Goal: Complete application form

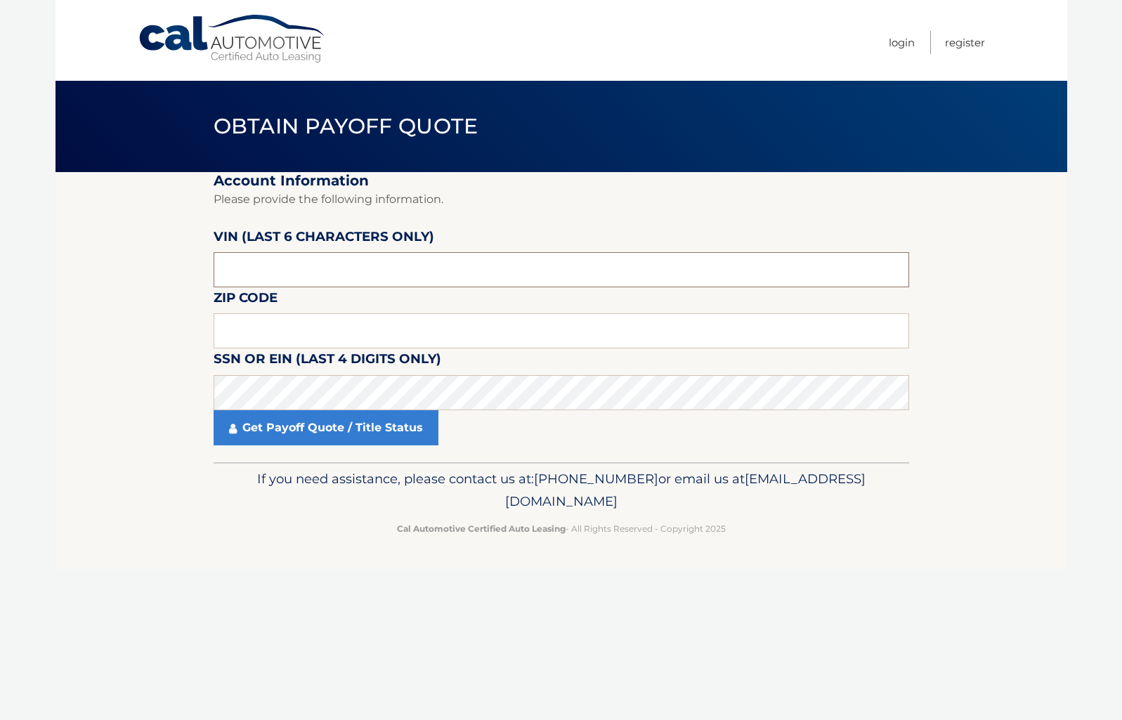
click at [300, 272] on input "text" at bounding box center [562, 269] width 696 height 35
click at [309, 270] on input "text" at bounding box center [562, 269] width 696 height 35
click at [300, 271] on input "text" at bounding box center [562, 269] width 696 height 35
click at [357, 270] on input "text" at bounding box center [562, 269] width 696 height 35
click at [306, 273] on input "text" at bounding box center [562, 269] width 696 height 35
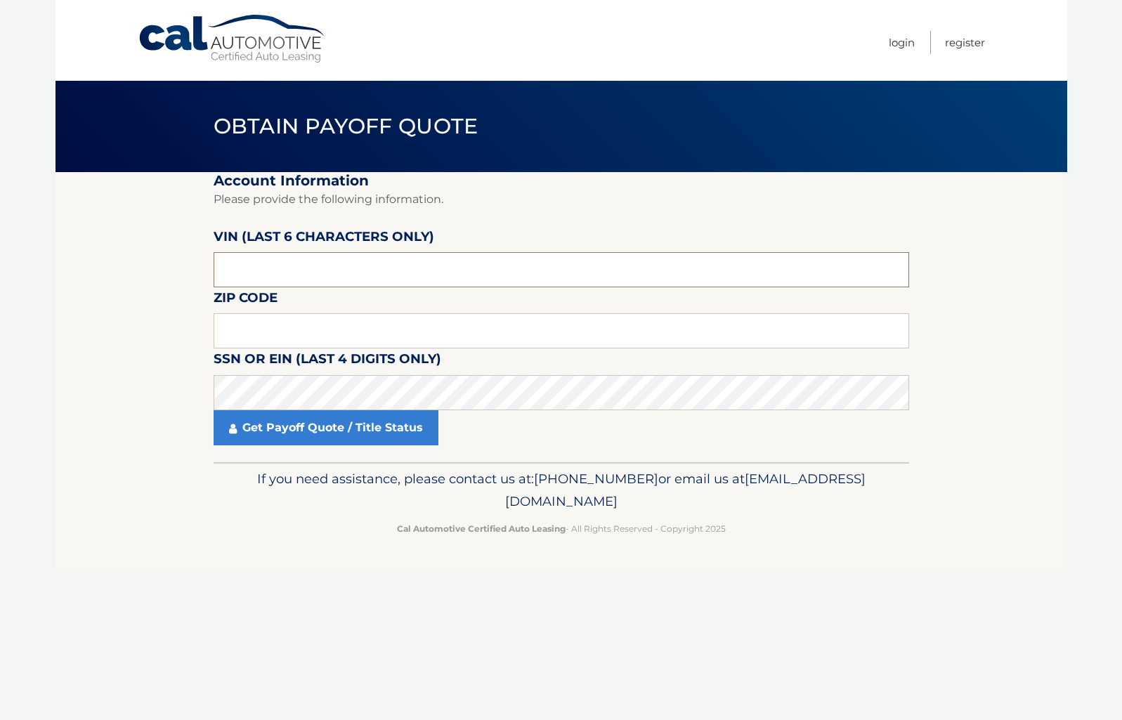
click at [302, 271] on input "text" at bounding box center [562, 269] width 696 height 35
drag, startPoint x: 427, startPoint y: 362, endPoint x: 424, endPoint y: 373, distance: 11.6
click at [426, 364] on label "SSN or EIN (last 4 digits only)" at bounding box center [328, 362] width 228 height 26
drag, startPoint x: 453, startPoint y: 355, endPoint x: 214, endPoint y: 351, distance: 239.0
click at [214, 351] on fieldset "Account Information Please provide the following information. [PERSON_NAME] (la…" at bounding box center [562, 317] width 696 height 290
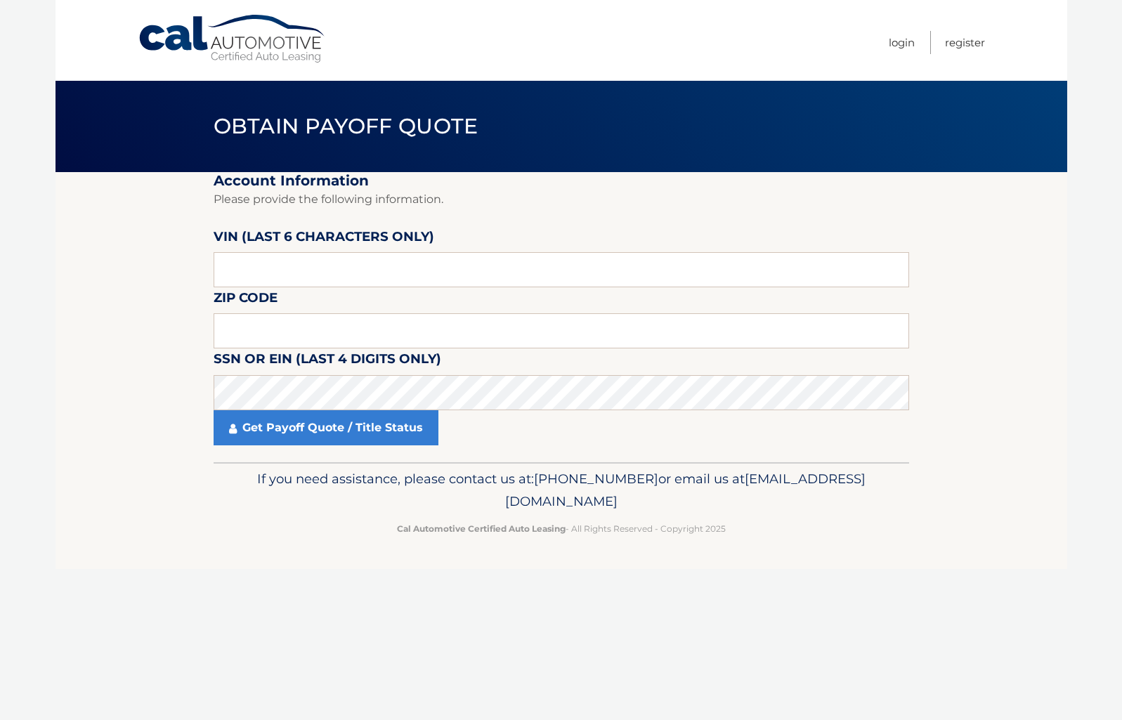
click at [198, 356] on section "Account Information Please provide the following information. [PERSON_NAME] (la…" at bounding box center [562, 317] width 1012 height 290
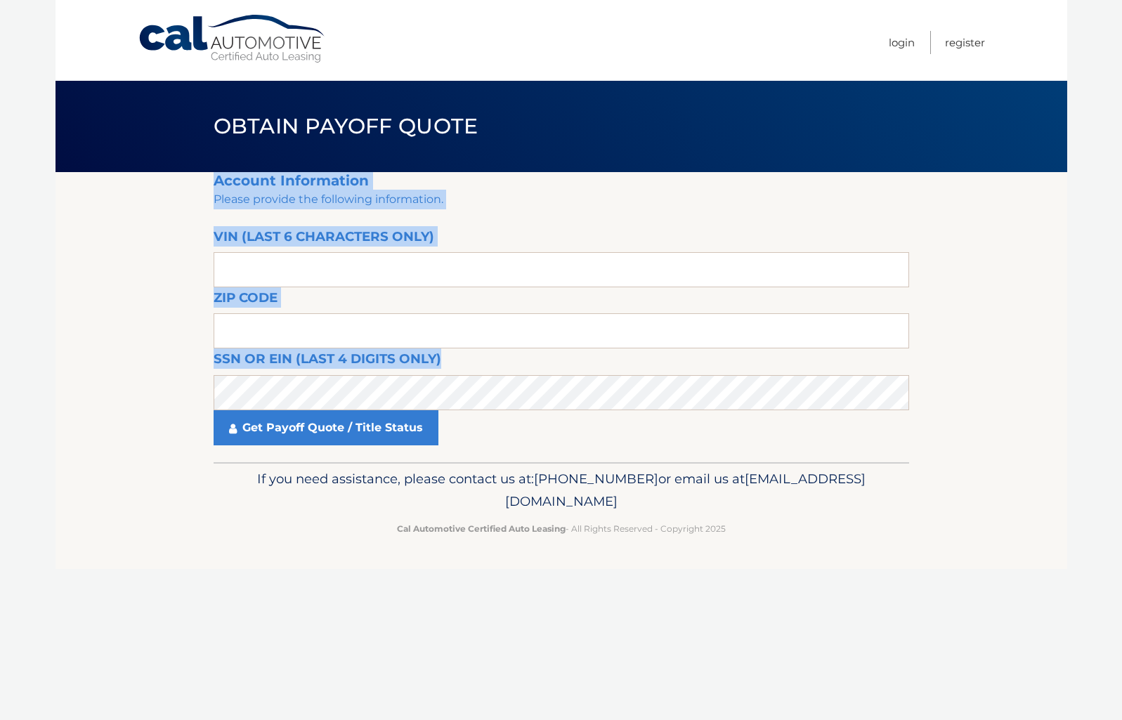
drag, startPoint x: 212, startPoint y: 360, endPoint x: 462, endPoint y: 373, distance: 249.8
click at [391, 370] on section "Account Information Please provide the following information. [PERSON_NAME] (la…" at bounding box center [562, 317] width 1012 height 290
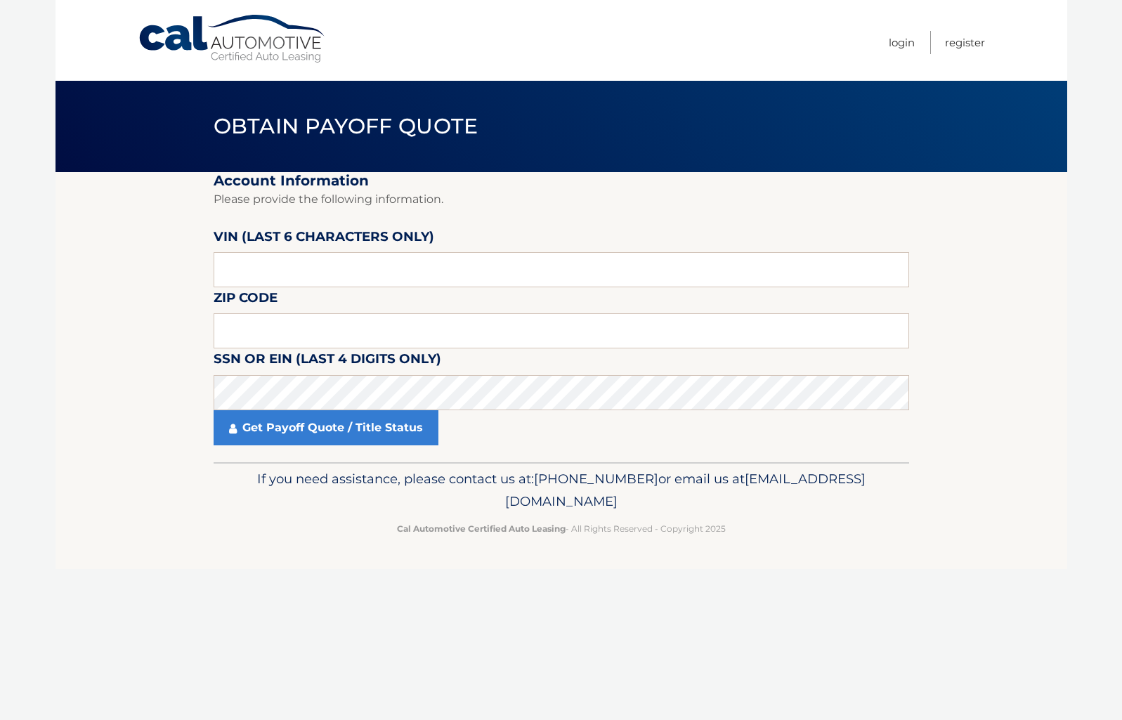
click at [467, 362] on fieldset "Account Information Please provide the following information. [PERSON_NAME] (la…" at bounding box center [562, 317] width 696 height 290
drag, startPoint x: 458, startPoint y: 359, endPoint x: 216, endPoint y: 365, distance: 241.8
click at [216, 365] on fieldset "Account Information Please provide the following information. [PERSON_NAME] (la…" at bounding box center [562, 317] width 696 height 290
click at [197, 358] on section "Account Information Please provide the following information. [PERSON_NAME] (la…" at bounding box center [562, 317] width 1012 height 290
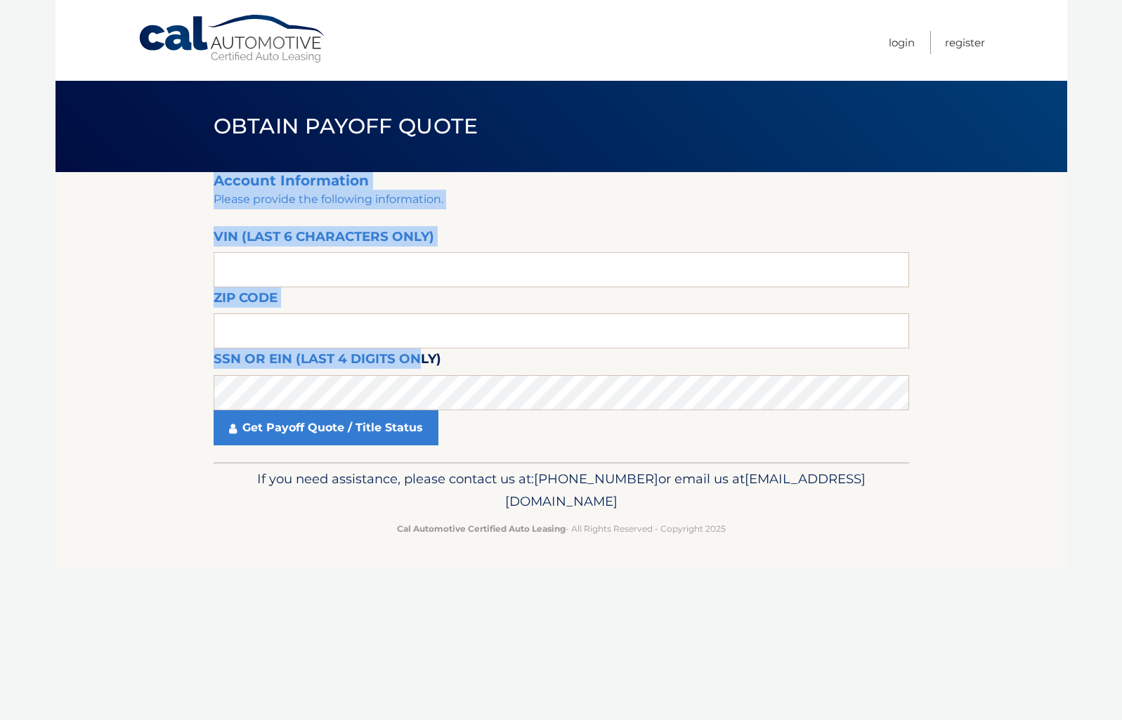
drag, startPoint x: 200, startPoint y: 358, endPoint x: 443, endPoint y: 363, distance: 243.2
click at [431, 365] on section "Account Information Please provide the following information. [PERSON_NAME] (la…" at bounding box center [562, 317] width 1012 height 290
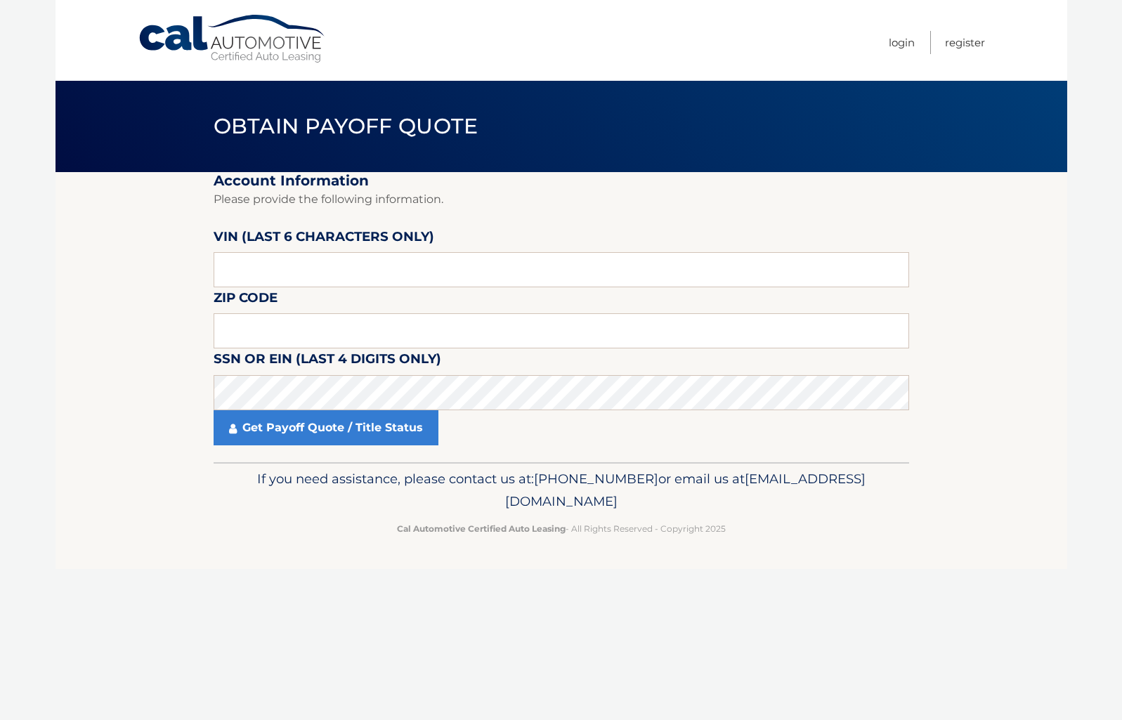
click at [443, 363] on fieldset "Account Information Please provide the following information. [PERSON_NAME] (la…" at bounding box center [562, 317] width 696 height 290
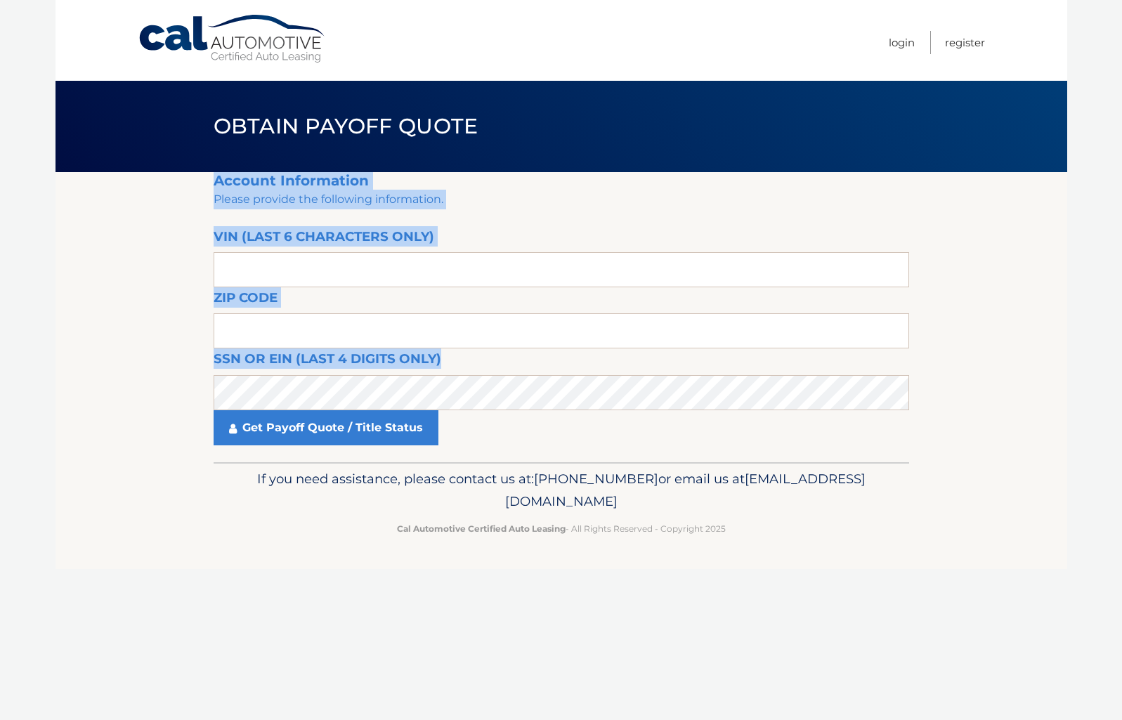
drag, startPoint x: 434, startPoint y: 361, endPoint x: 176, endPoint y: 368, distance: 257.3
click at [176, 369] on section "Account Information Please provide the following information. [PERSON_NAME] (la…" at bounding box center [562, 317] width 1012 height 290
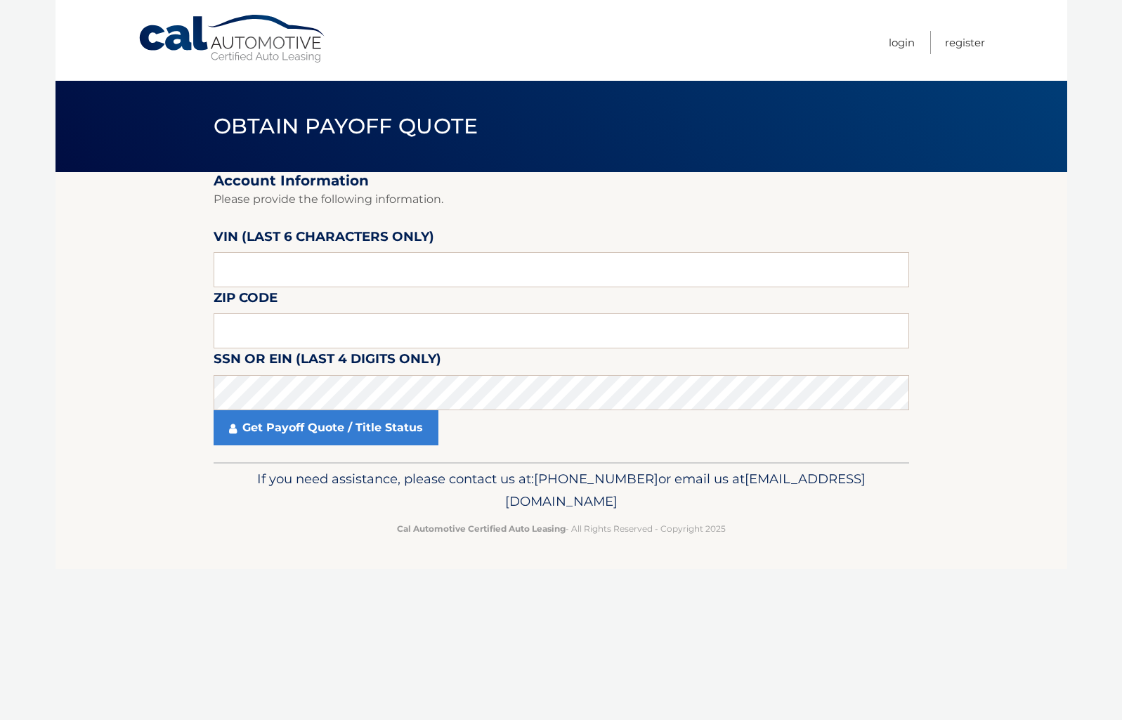
drag, startPoint x: 176, startPoint y: 368, endPoint x: 189, endPoint y: 364, distance: 13.3
click at [178, 368] on section "Account Information Please provide the following information. [PERSON_NAME] (la…" at bounding box center [562, 317] width 1012 height 290
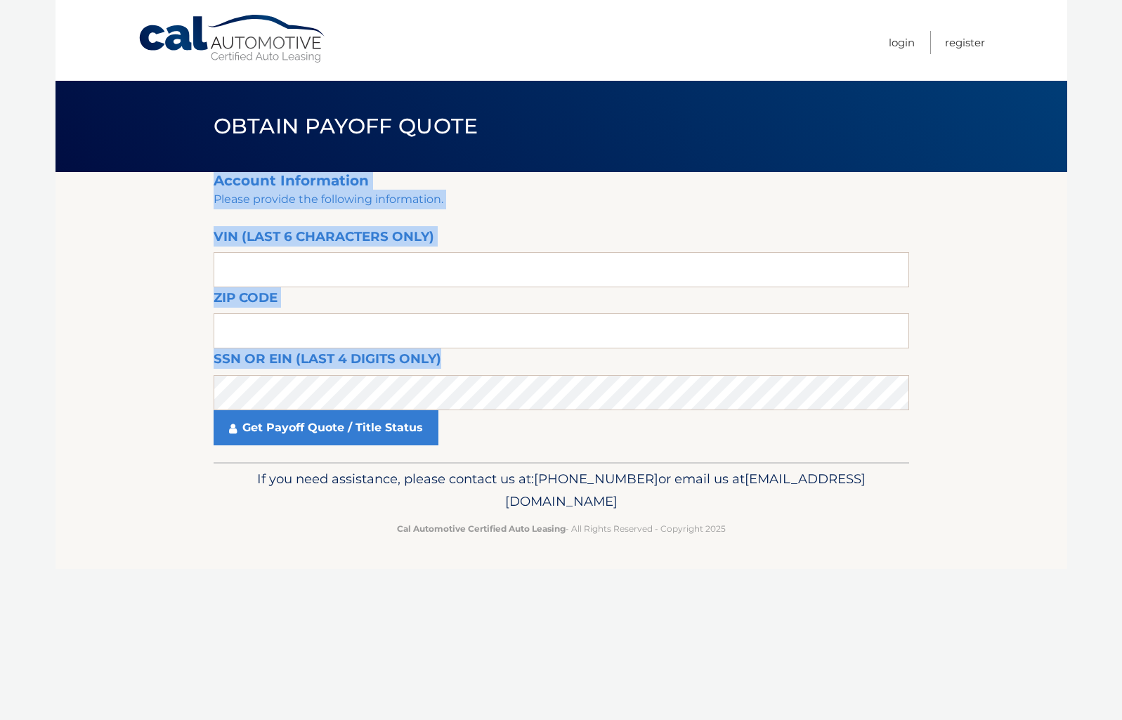
drag, startPoint x: 207, startPoint y: 359, endPoint x: 429, endPoint y: 368, distance: 222.3
click at [422, 370] on section "Account Information Please provide the following information. [PERSON_NAME] (la…" at bounding box center [562, 317] width 1012 height 290
